Goal: Complete application form

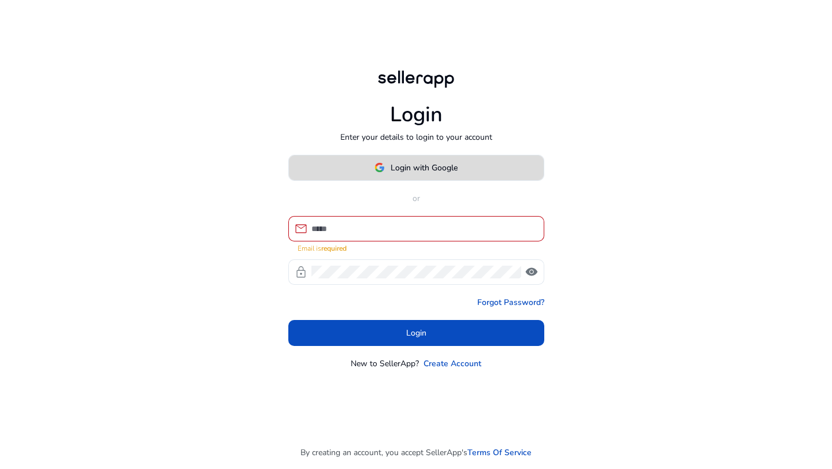
click at [453, 178] on button "Login with Google" at bounding box center [416, 168] width 256 height 26
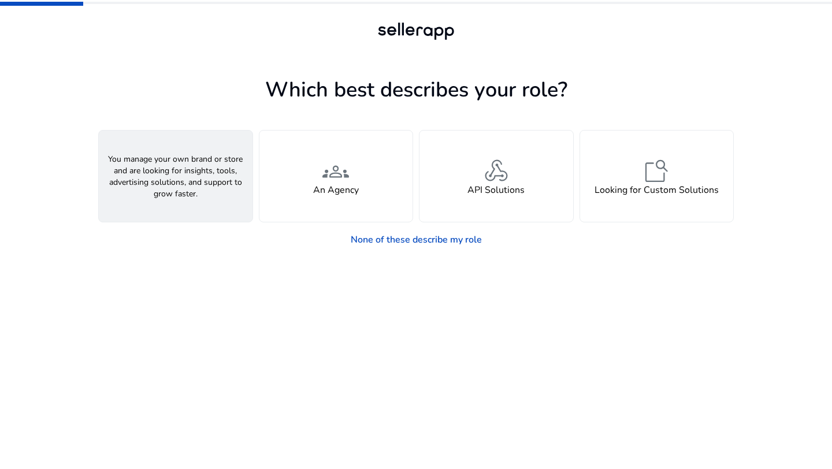
click at [171, 195] on h4 "A Seller" at bounding box center [175, 190] width 35 height 11
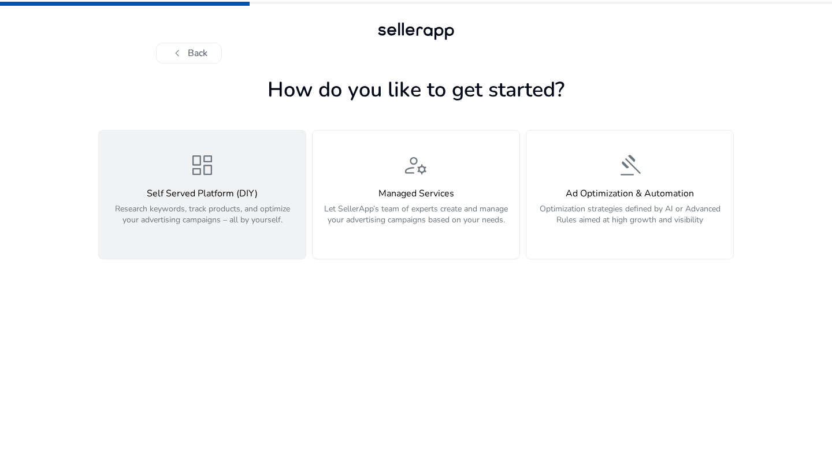
click at [198, 189] on h4 "Self Served Platform (DIY)" at bounding box center [202, 193] width 193 height 11
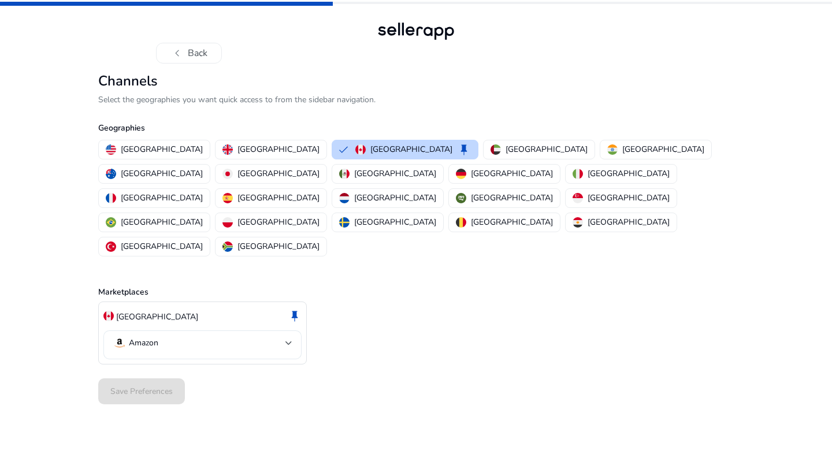
click at [165, 330] on div "Amazon" at bounding box center [203, 344] width 180 height 29
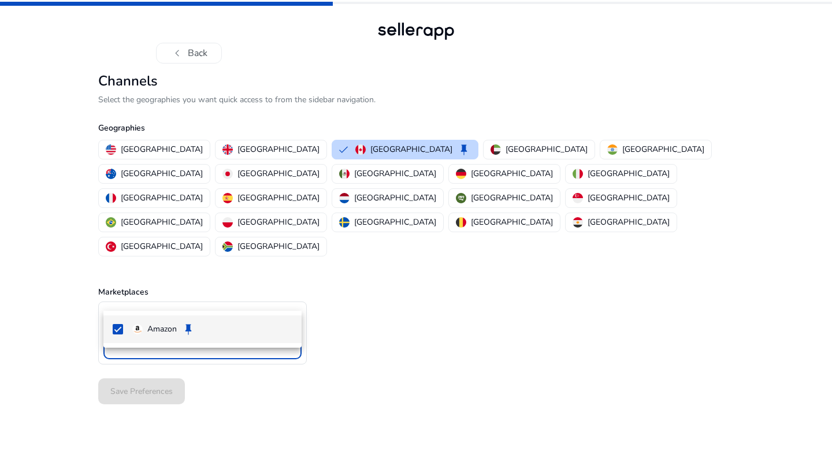
click at [165, 307] on div at bounding box center [416, 234] width 832 height 469
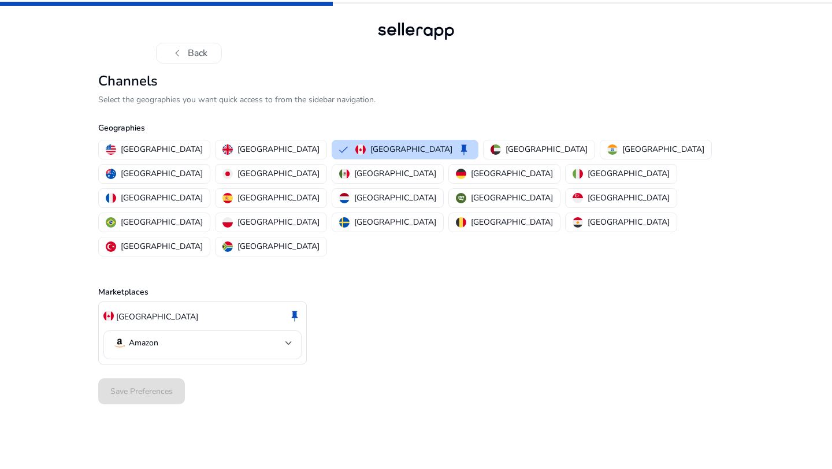
click at [154, 374] on div "Save Preferences" at bounding box center [415, 391] width 635 height 35
click at [157, 374] on div "Save Preferences" at bounding box center [415, 391] width 635 height 35
click at [355, 148] on img "button" at bounding box center [360, 149] width 10 height 10
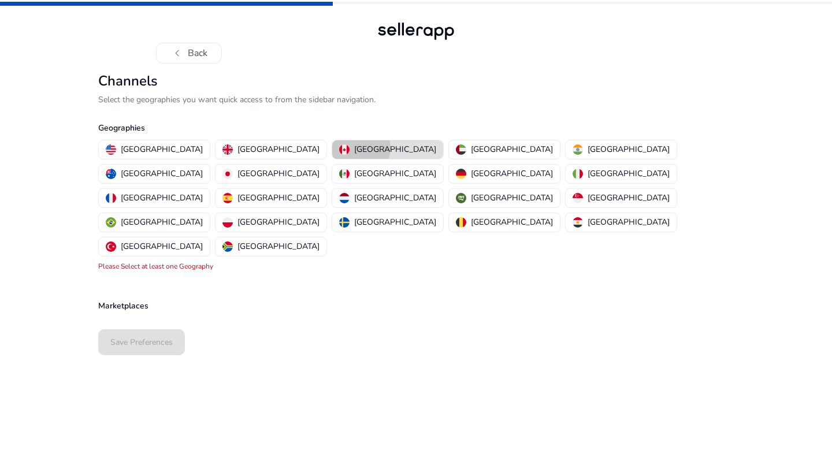
click at [354, 148] on p "[GEOGRAPHIC_DATA]" at bounding box center [395, 149] width 82 height 12
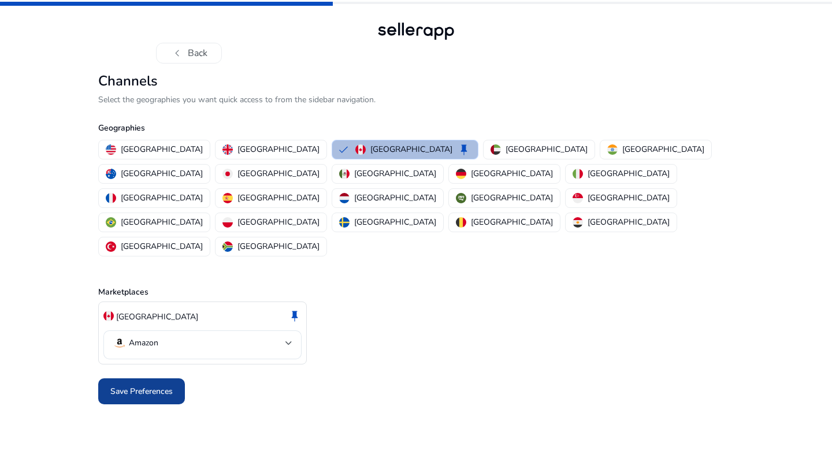
click at [153, 385] on span "Save Preferences" at bounding box center [141, 391] width 62 height 12
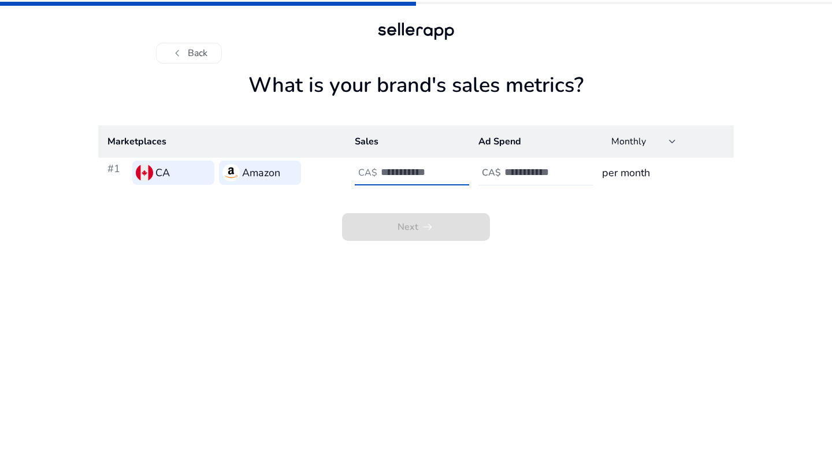
click at [414, 170] on input "number" at bounding box center [420, 172] width 78 height 13
click at [608, 175] on div at bounding box center [608, 175] width 0 height 0
click at [633, 176] on h3 "per month" at bounding box center [663, 173] width 122 height 16
click at [420, 166] on input "number" at bounding box center [420, 172] width 78 height 13
type input "*"
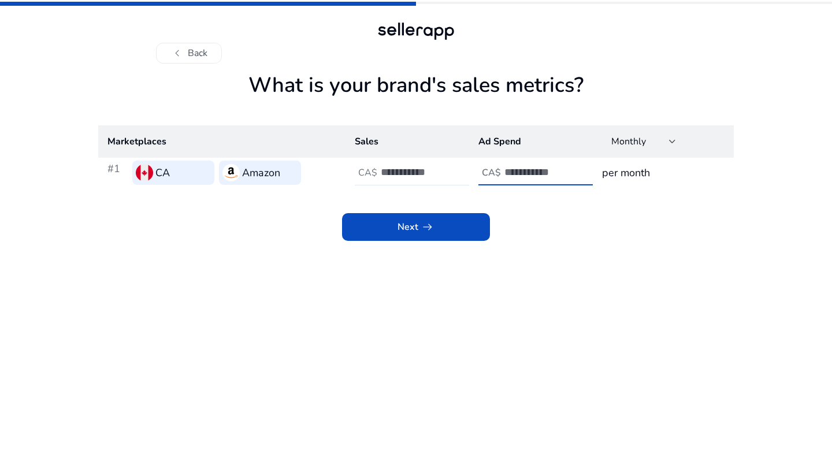
type input "*"
click at [375, 242] on app-sales-metrics "What is your brand's sales metrics? Marketplaces Sales Ad Spend Monthly #1 CA A…" at bounding box center [415, 271] width 635 height 396
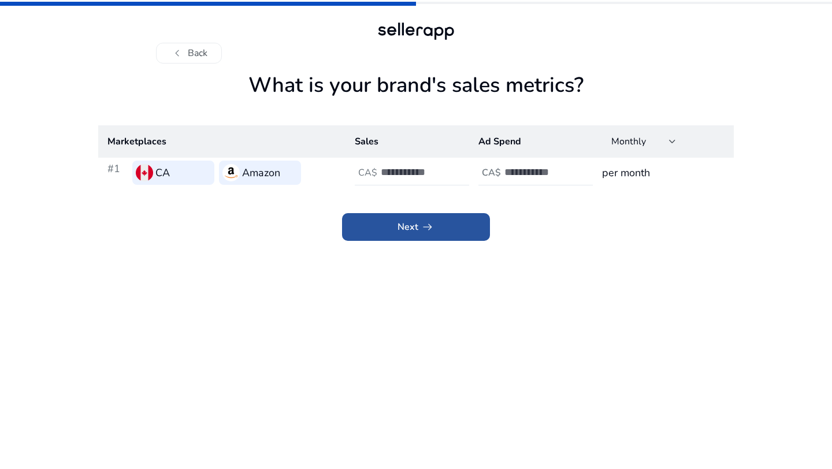
click at [380, 230] on span at bounding box center [416, 227] width 148 height 28
